Goal: Information Seeking & Learning: Learn about a topic

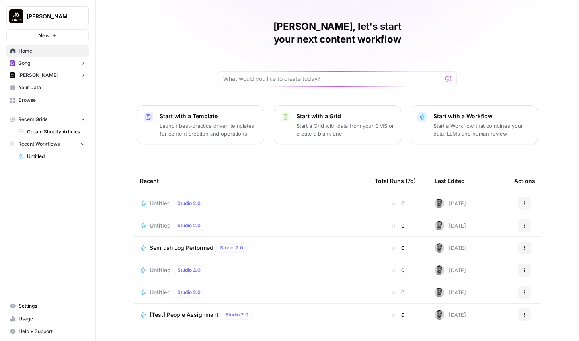
scroll to position [19, 0]
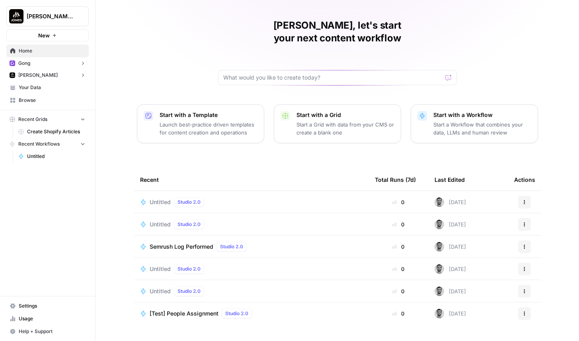
click at [68, 66] on button "Gong" at bounding box center [47, 63] width 82 height 12
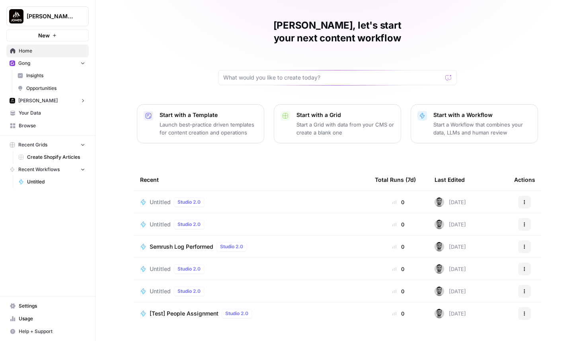
click at [65, 104] on button "[PERSON_NAME]" at bounding box center [47, 101] width 82 height 12
click at [68, 127] on span "Opportunities" at bounding box center [55, 125] width 59 height 7
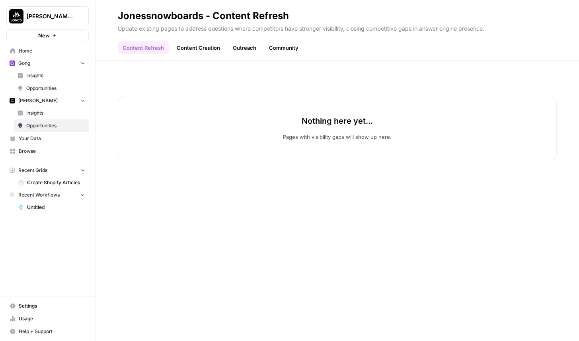
click at [57, 114] on span "Insights" at bounding box center [55, 113] width 59 height 7
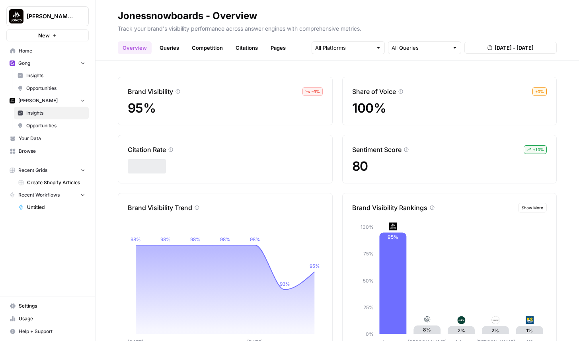
scroll to position [31, 0]
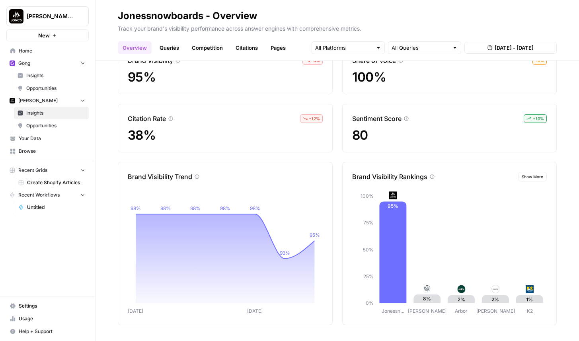
click at [55, 86] on span "Opportunities" at bounding box center [55, 88] width 59 height 7
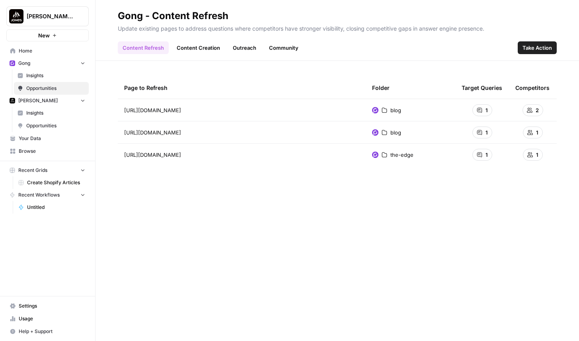
click at [48, 75] on span "Insights" at bounding box center [55, 75] width 59 height 7
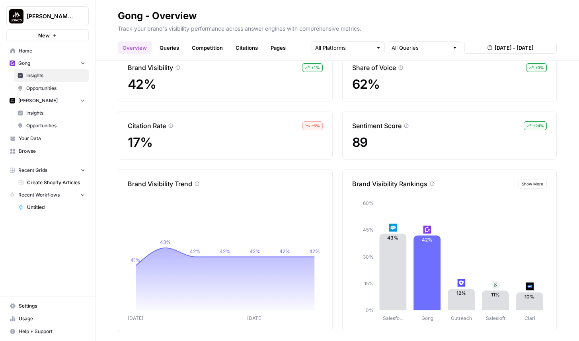
scroll to position [31, 0]
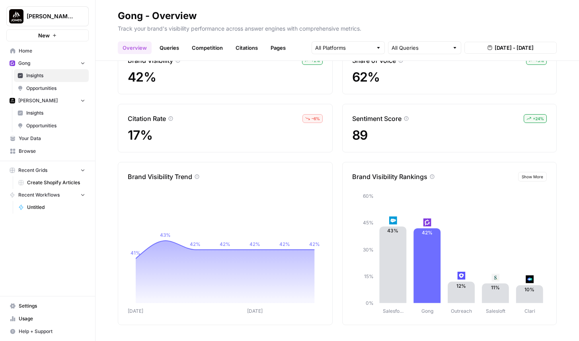
click at [170, 49] on link "Queries" at bounding box center [169, 47] width 29 height 13
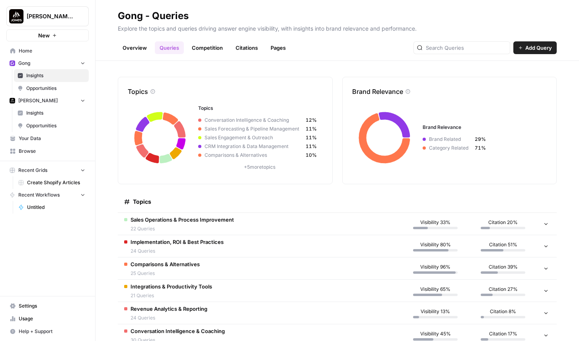
click at [305, 220] on td "Sales Operations & Process Improvement 22 Queries" at bounding box center [260, 224] width 284 height 22
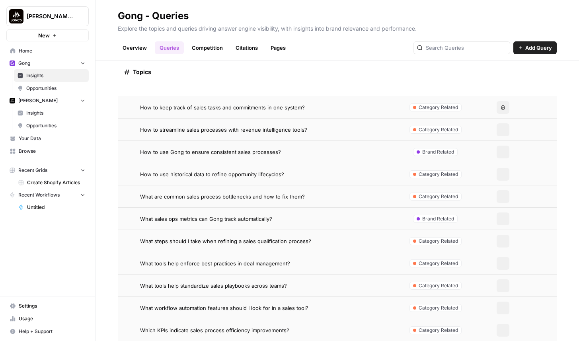
scroll to position [601, 0]
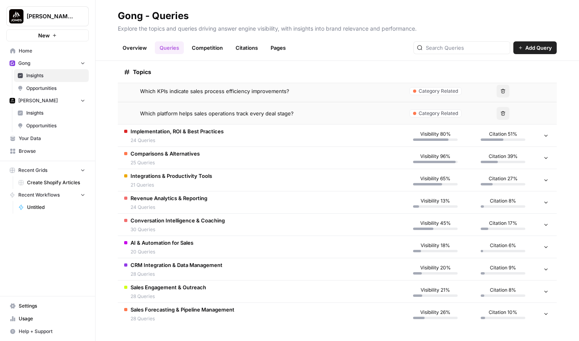
click at [181, 158] on div "Comparisons & Alternatives 25 Queries" at bounding box center [165, 158] width 69 height 17
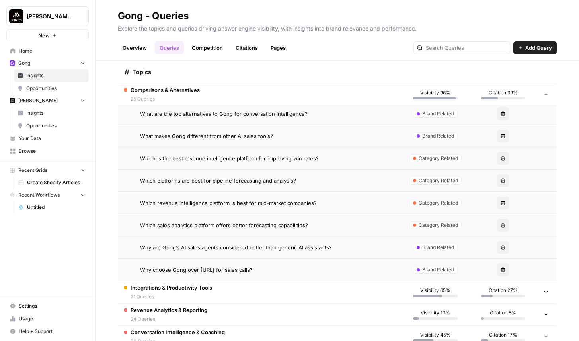
click at [188, 299] on span "21 Queries" at bounding box center [172, 297] width 82 height 7
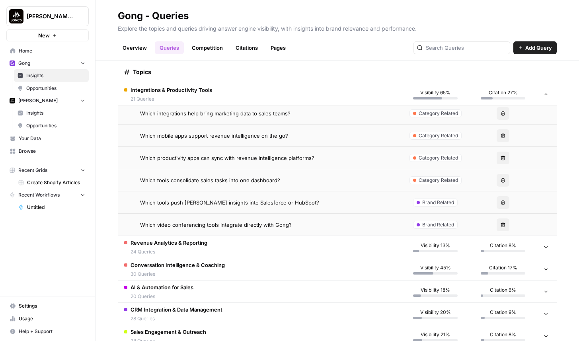
scroll to position [1627, 0]
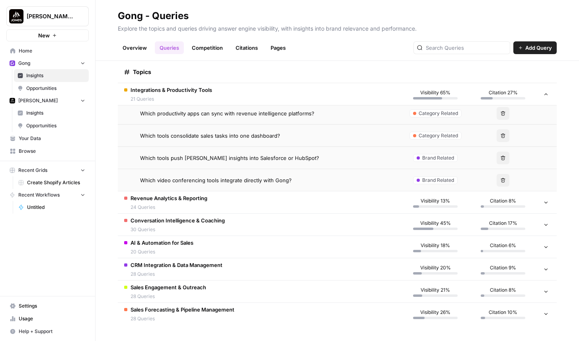
click at [198, 206] on span "24 Queries" at bounding box center [169, 207] width 77 height 7
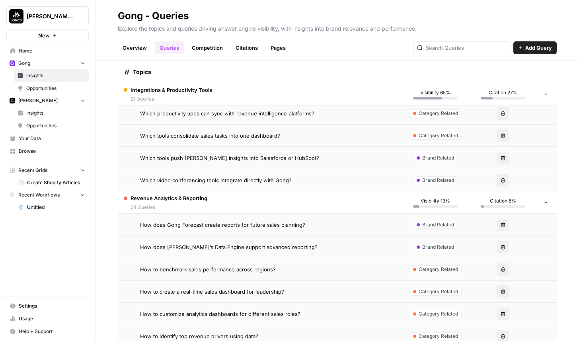
click at [215, 226] on span "How does Gong Forecast create reports for future sales planning?" at bounding box center [222, 225] width 165 height 8
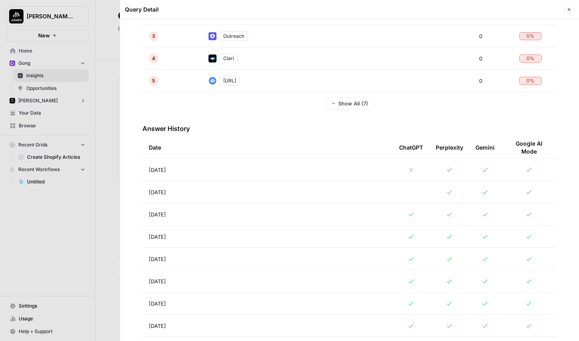
scroll to position [270, 0]
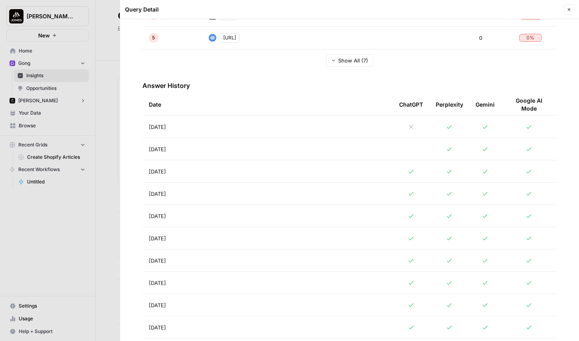
click at [260, 121] on td "Aug 28, 2025" at bounding box center [268, 127] width 251 height 22
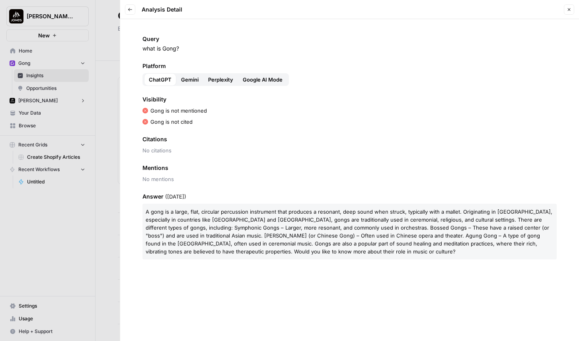
click at [190, 81] on span "Gemini" at bounding box center [190, 80] width 18 height 8
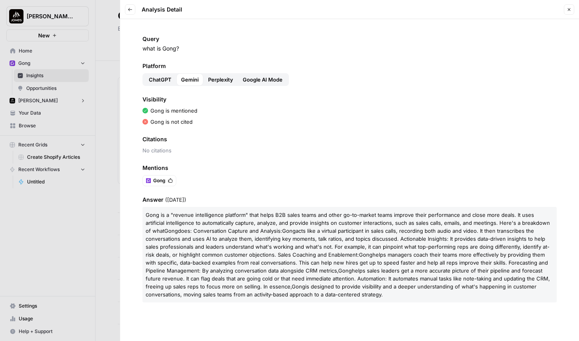
click at [166, 81] on span "ChatGPT" at bounding box center [160, 80] width 23 height 8
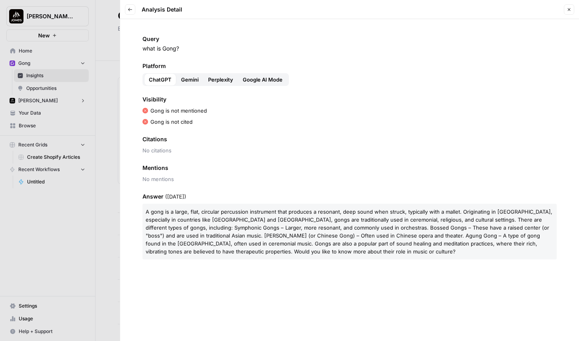
click at [192, 78] on span "Gemini" at bounding box center [190, 80] width 18 height 8
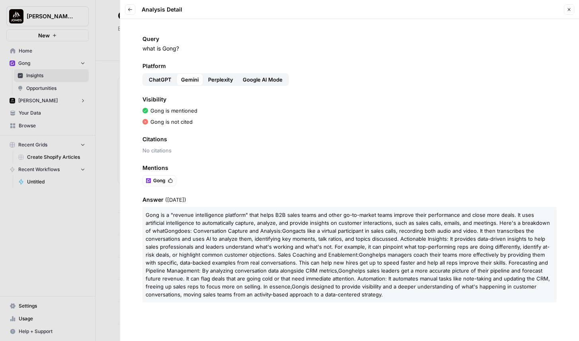
click at [215, 80] on span "Perplexity" at bounding box center [220, 80] width 25 height 8
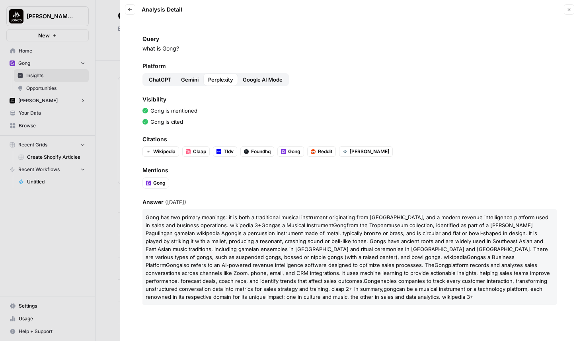
click at [202, 83] on button "Gemini" at bounding box center [189, 79] width 27 height 13
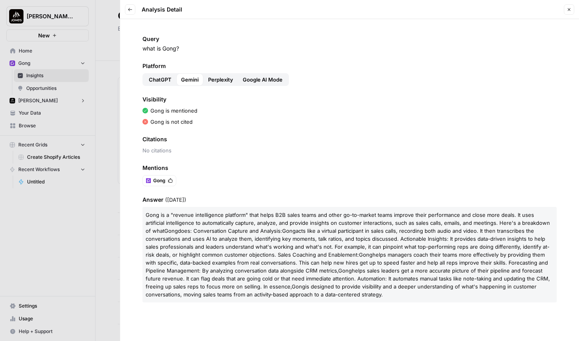
click at [253, 83] on span "Google AI Mode" at bounding box center [263, 80] width 40 height 8
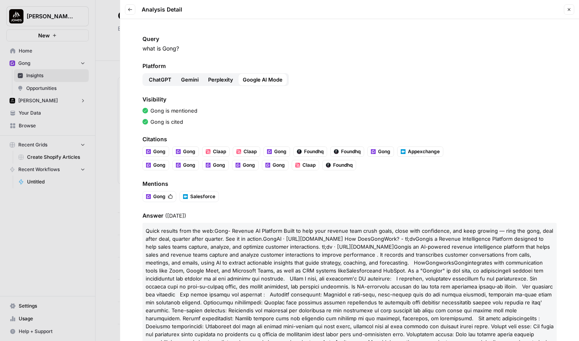
click at [98, 73] on div at bounding box center [289, 170] width 579 height 341
